Goal: Communication & Community: Answer question/provide support

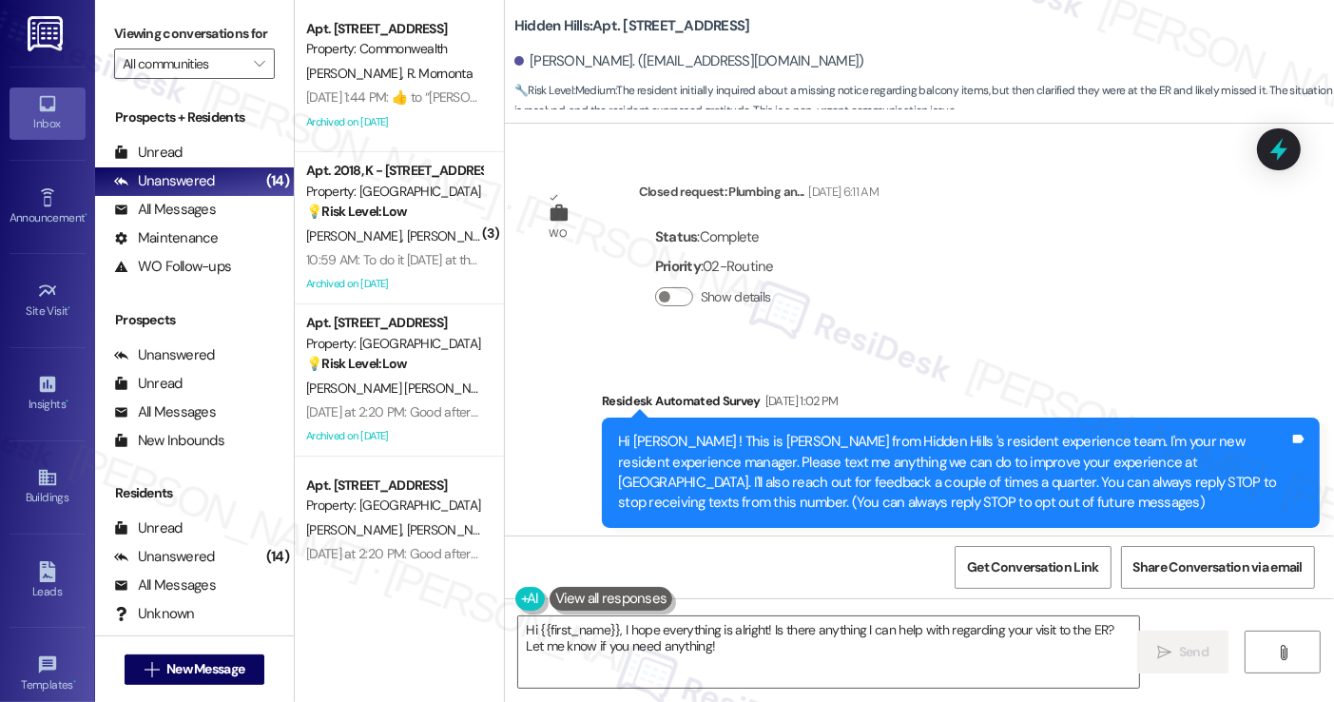
scroll to position [35352, 0]
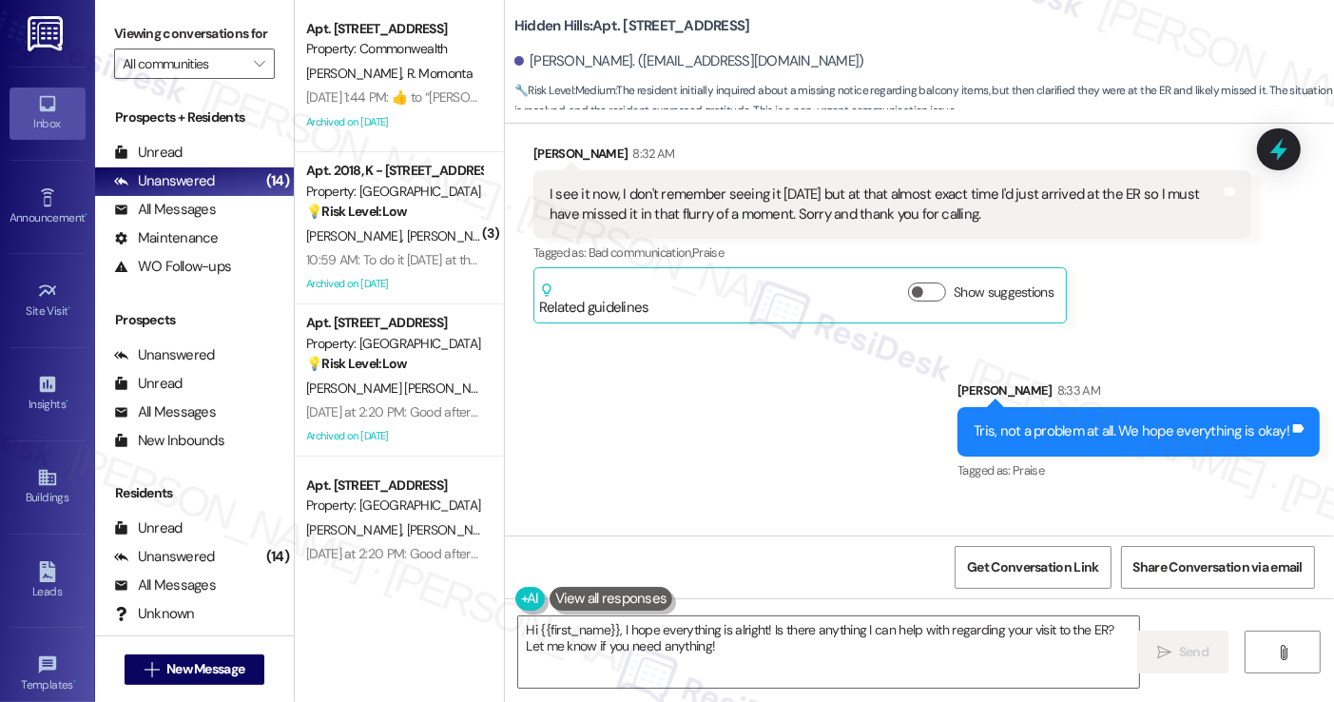
click at [705, 568] on div "Thank you, I’m hopeful things will be ok soon. Tags and notes" at bounding box center [689, 592] width 312 height 48
click at [707, 568] on div "Thank you, I’m hopeful things will be ok soon. Tags and notes" at bounding box center [689, 592] width 312 height 48
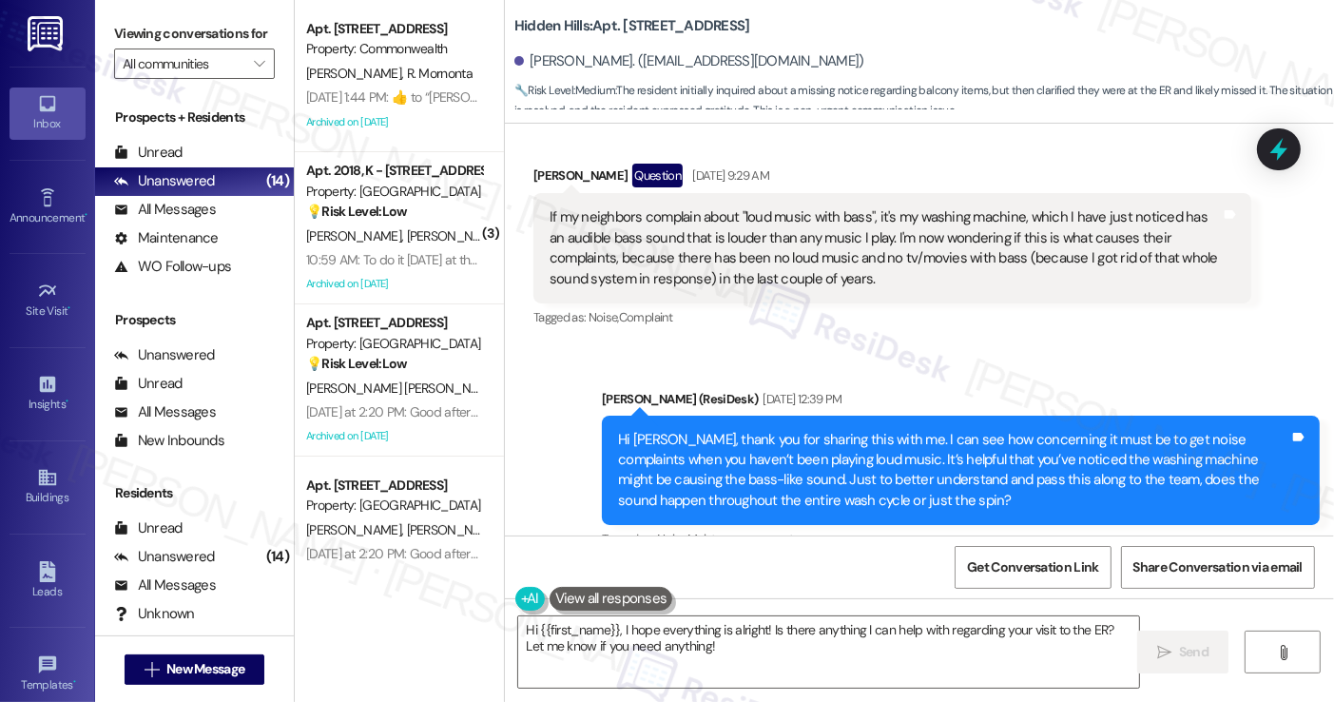
scroll to position [33451, 0]
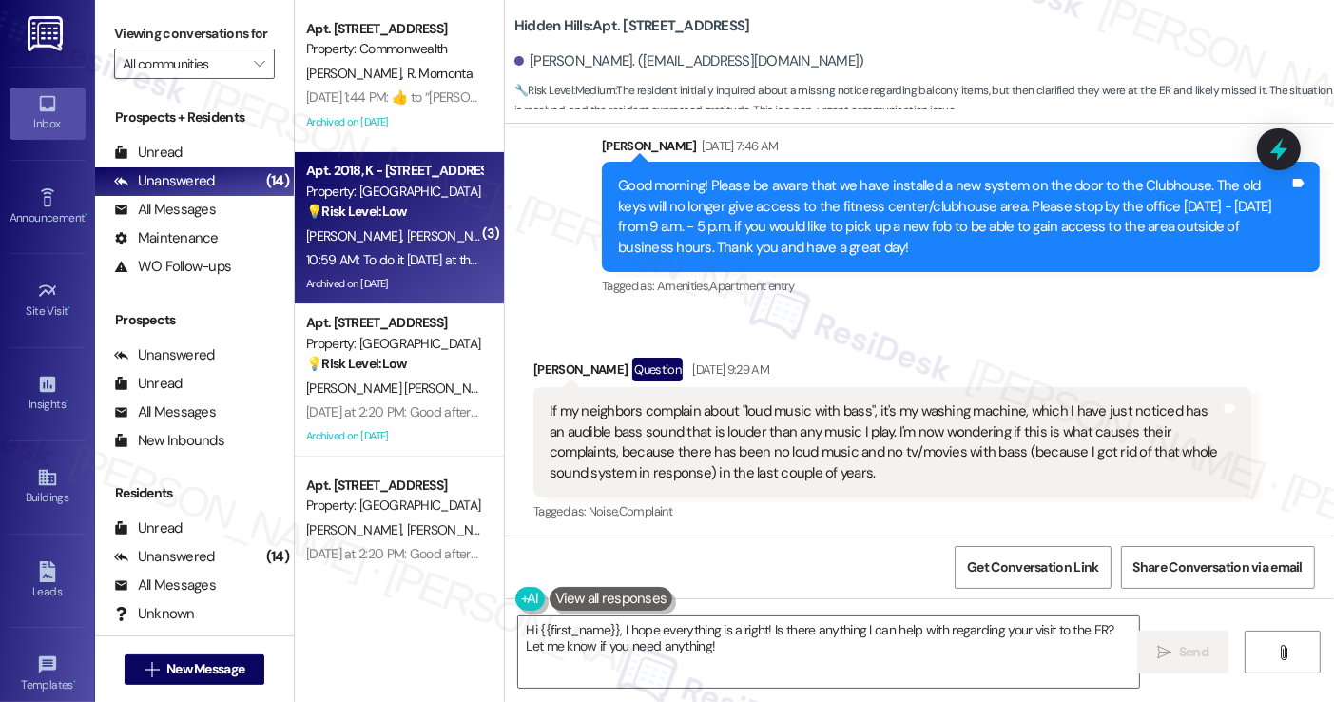
click at [403, 187] on div "Property: [GEOGRAPHIC_DATA]" at bounding box center [394, 192] width 176 height 20
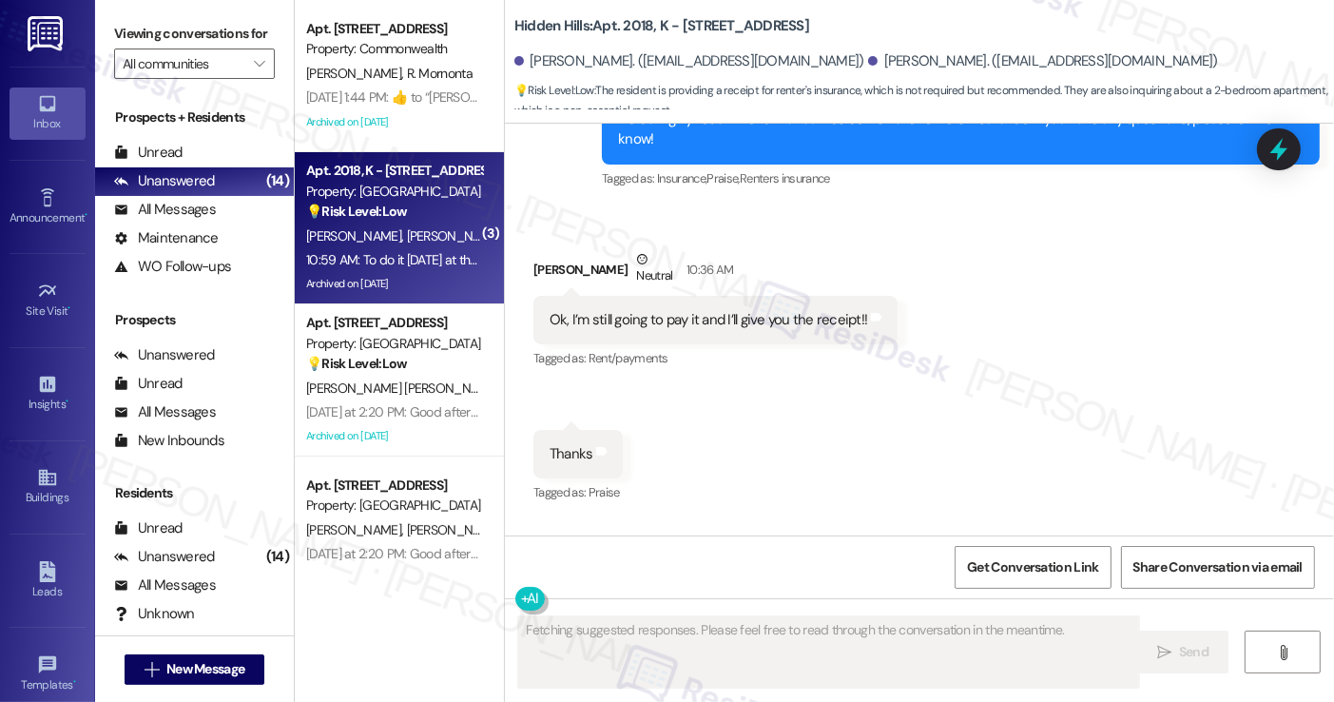
scroll to position [50278, 0]
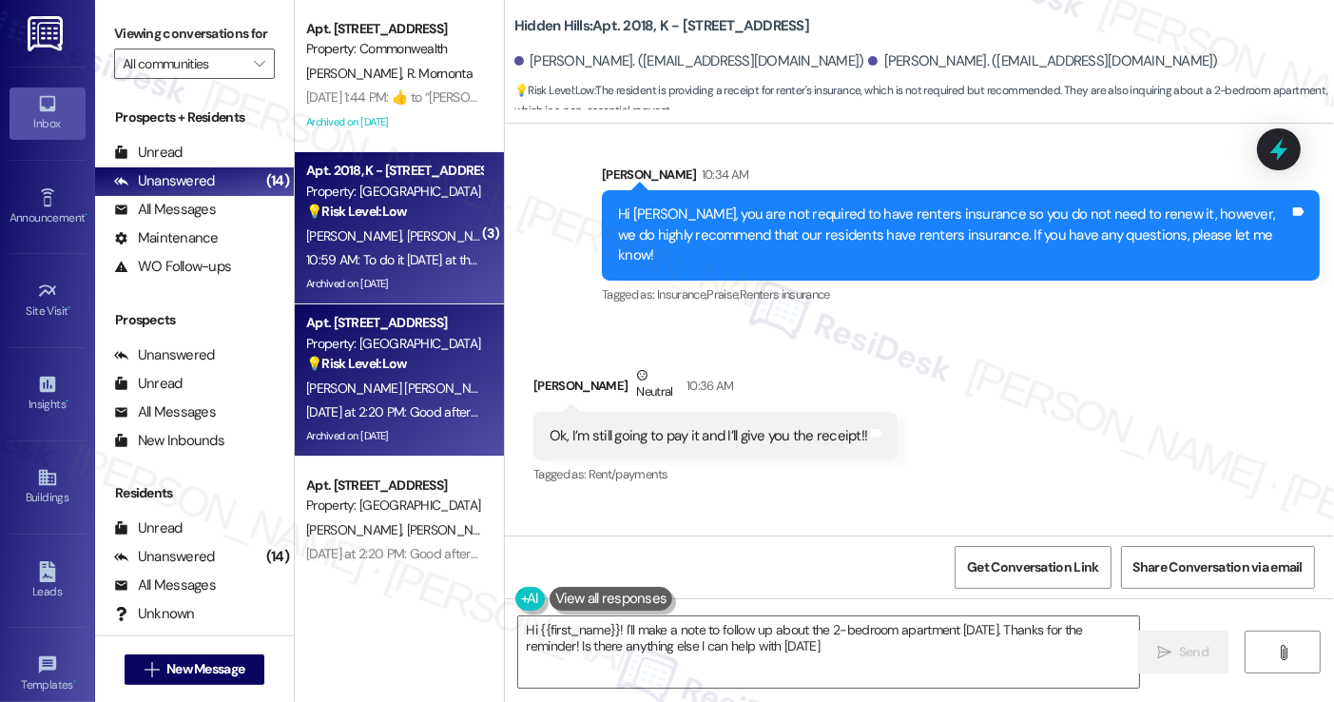
type textarea "Hi {{first_name}}! I'll make a note to follow up about the 2-bedroom apartment …"
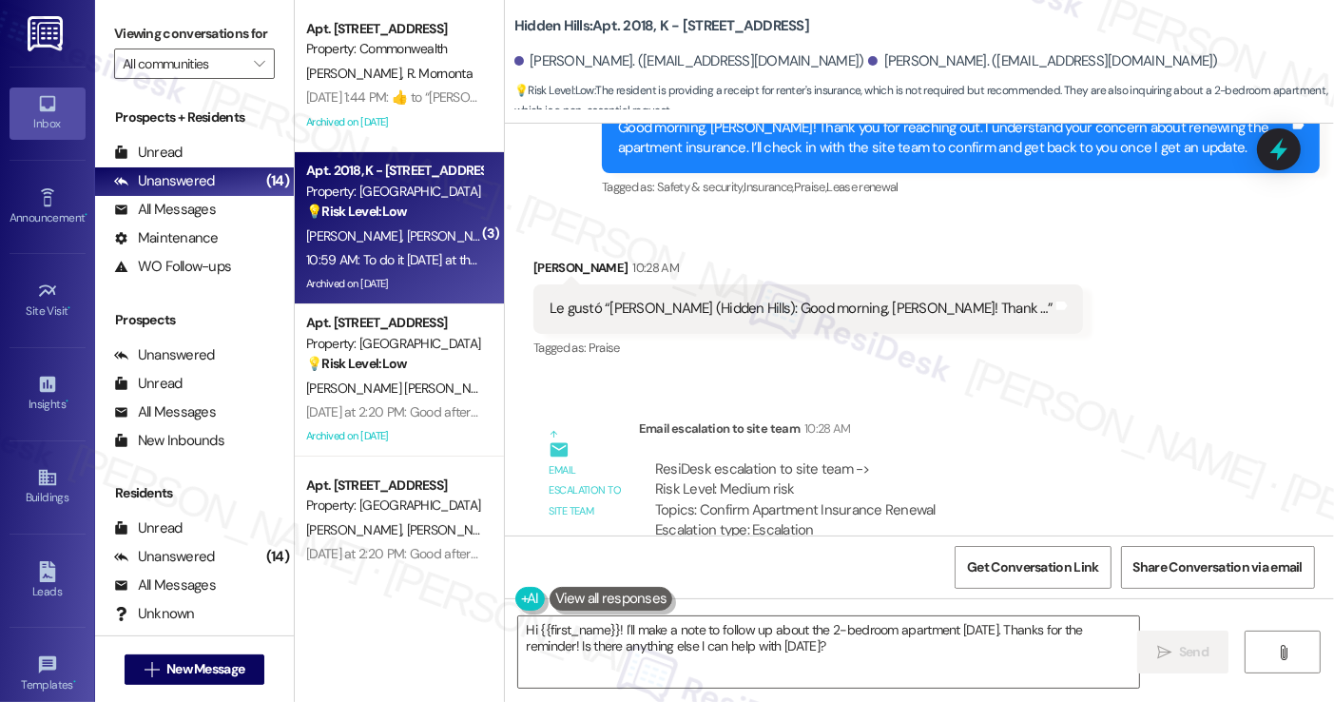
scroll to position [49898, 0]
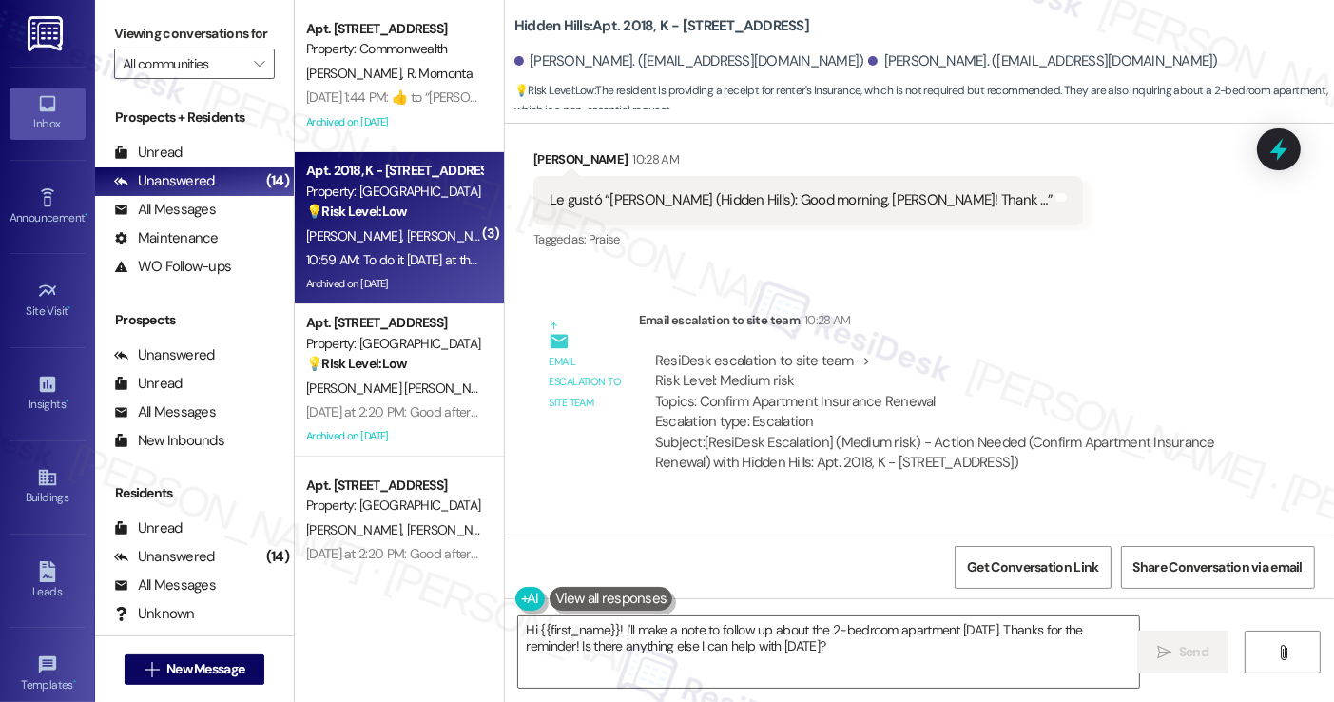
click at [662, 585] on div "Hi [PERSON_NAME], you are not required to have renters insurance so you do not …" at bounding box center [953, 615] width 671 height 61
click at [808, 531] on div "Sent via SMS [PERSON_NAME] 10:34 AM Hi Saskia, you are not required to have ren…" at bounding box center [961, 617] width 746 height 173
click at [796, 585] on div "Hi [PERSON_NAME], you are not required to have renters insurance so you do not …" at bounding box center [953, 615] width 671 height 61
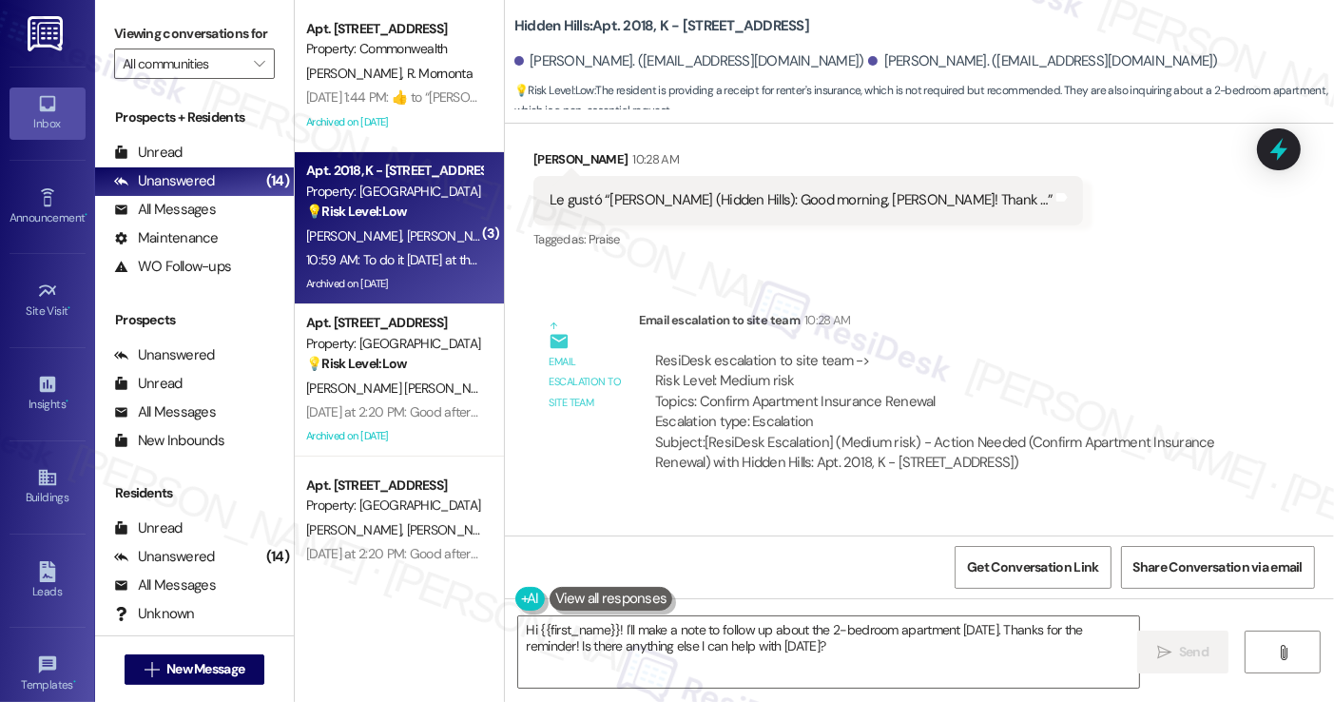
click at [796, 585] on div "Hi [PERSON_NAME], you are not required to have renters insurance so you do not …" at bounding box center [953, 615] width 671 height 61
click at [780, 585] on div "Hi [PERSON_NAME], you are not required to have renters insurance so you do not …" at bounding box center [953, 615] width 671 height 61
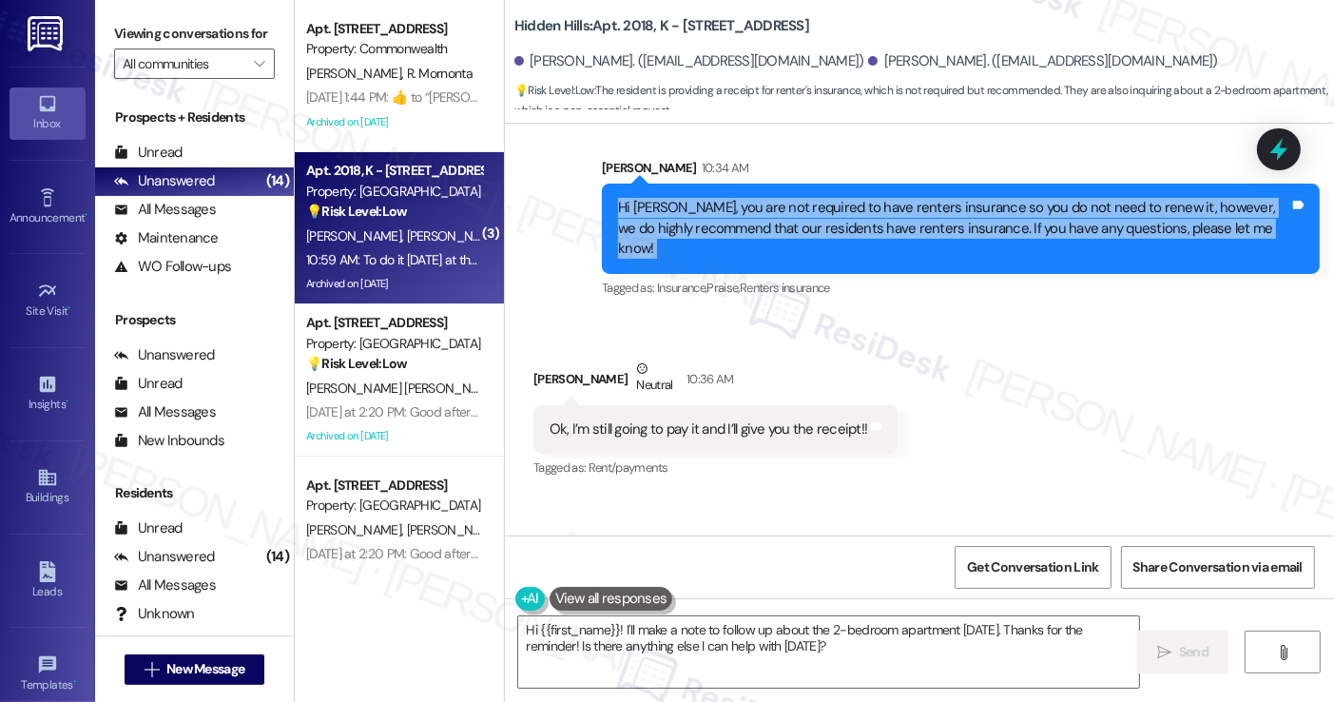
scroll to position [50183, 0]
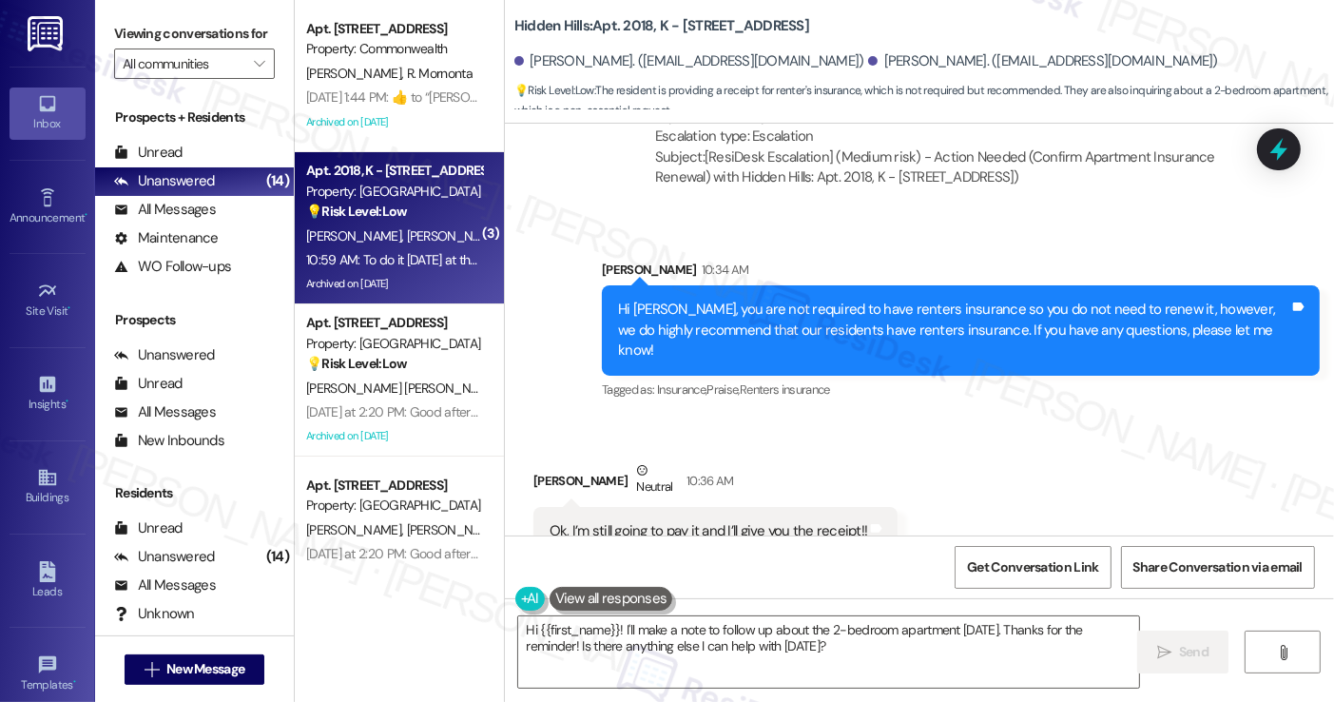
click at [624, 507] on div "Ok, I’m still going to pay it and I’ll give you the receipt!! Tags and notes" at bounding box center [715, 531] width 364 height 48
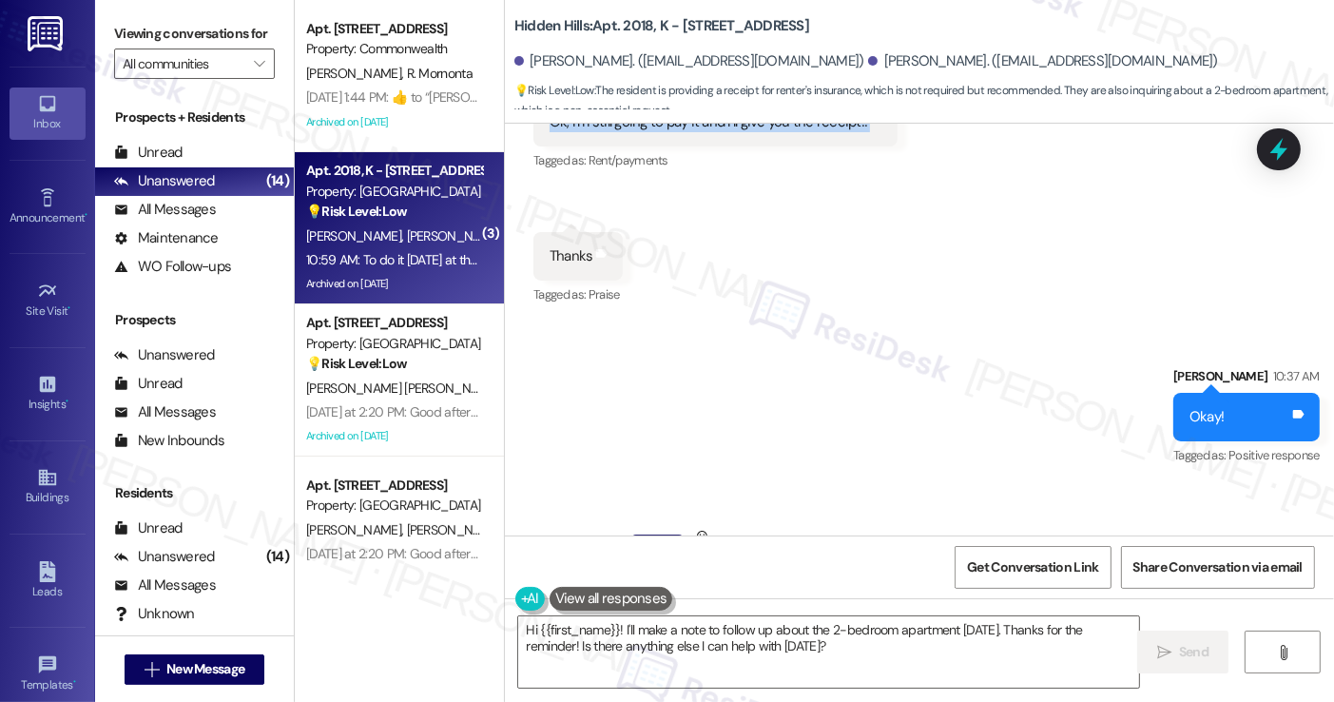
scroll to position [50563, 0]
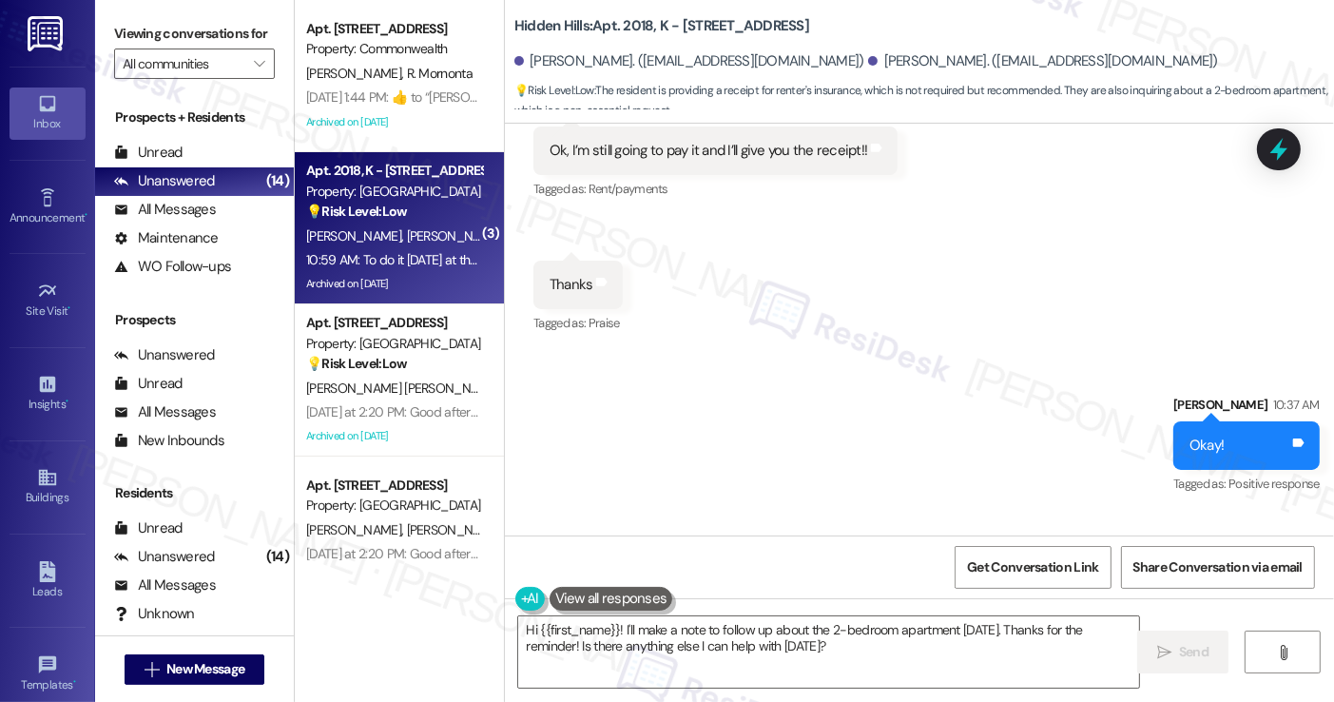
click at [645, 615] on div "To do it [DATE] at the latest!! And I wanted to remind you about the 2-bedroom …" at bounding box center [885, 635] width 671 height 41
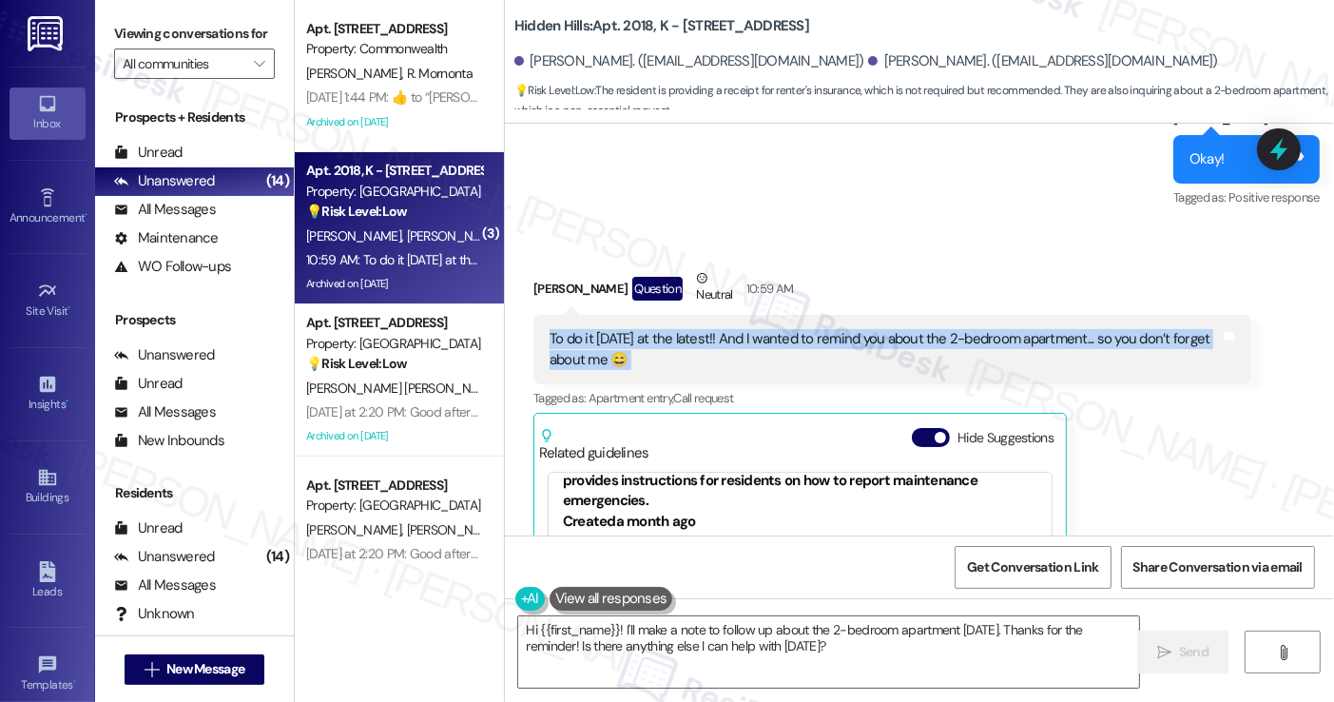
scroll to position [50564, 0]
